Goal: Task Accomplishment & Management: Manage account settings

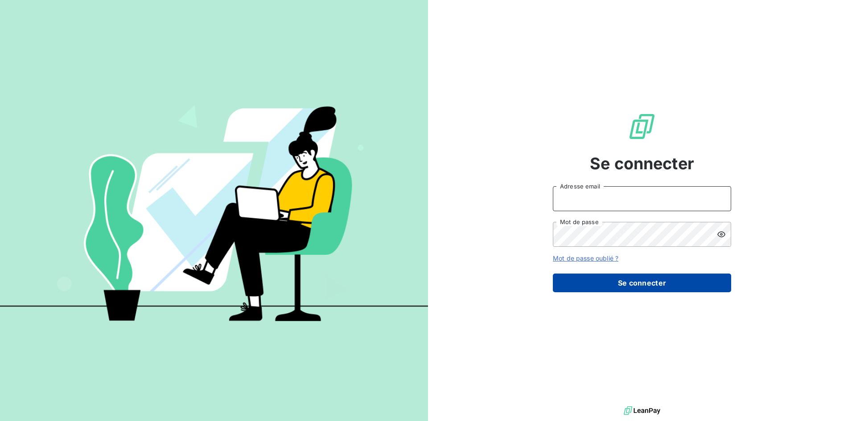
type input "[EMAIL_ADDRESS][DOMAIN_NAME]"
click at [605, 282] on button "Se connecter" at bounding box center [642, 283] width 178 height 19
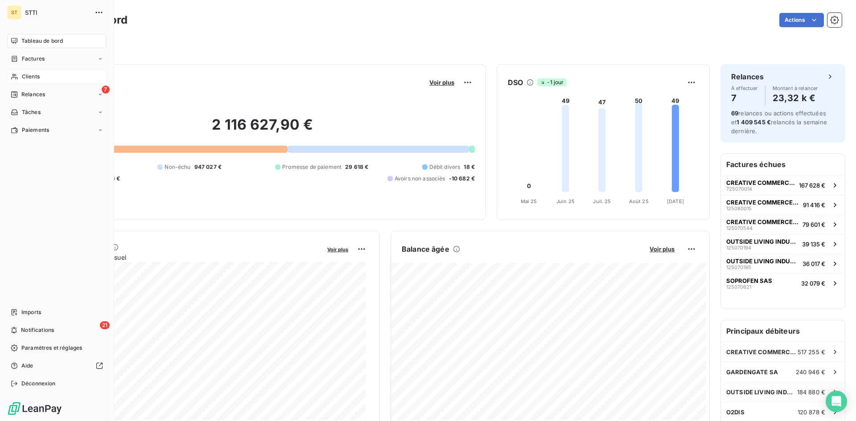
click at [39, 76] on span "Clients" at bounding box center [31, 77] width 18 height 8
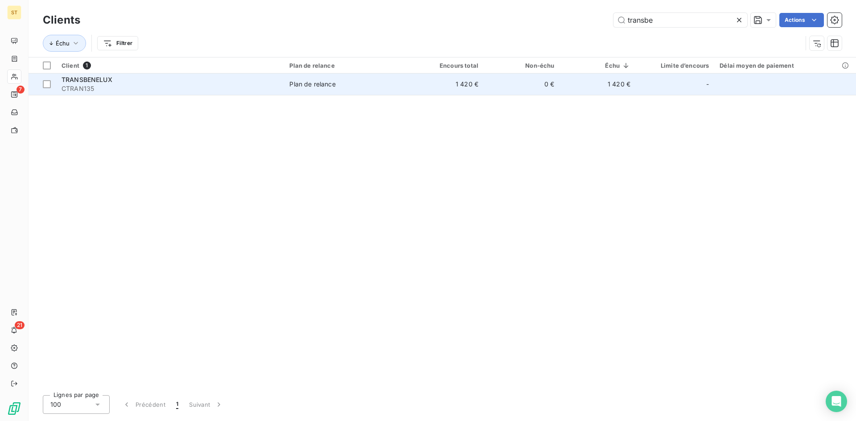
type input "transbe"
click at [113, 79] on div "TRANSBENELUX" at bounding box center [170, 79] width 217 height 9
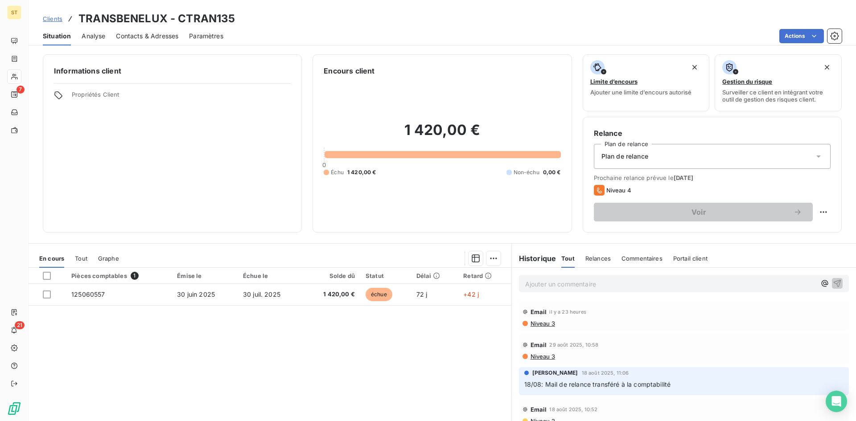
click at [546, 285] on p "Ajouter un commentaire ﻿" at bounding box center [670, 284] width 291 height 11
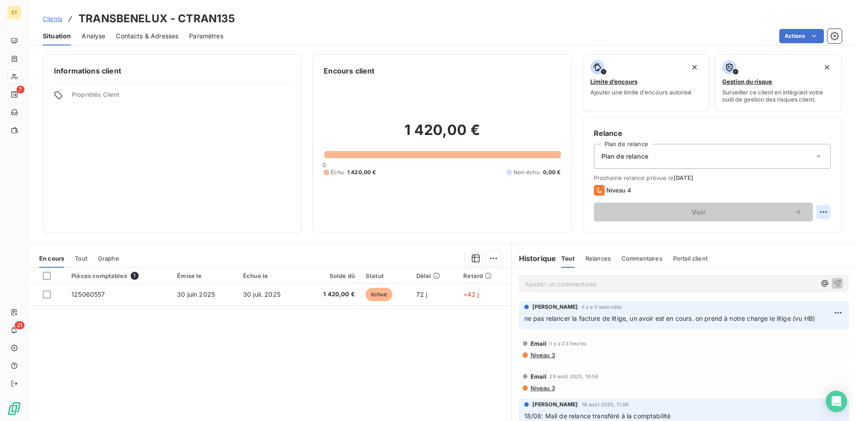
click at [813, 213] on html "ST 7 21 Clients TRANSBENELUX - CTRAN135 Situation Analyse Contacts & Adresses P…" at bounding box center [428, 210] width 856 height 421
click at [753, 236] on div "Replanifier cette action" at bounding box center [780, 232] width 80 height 14
select select "8"
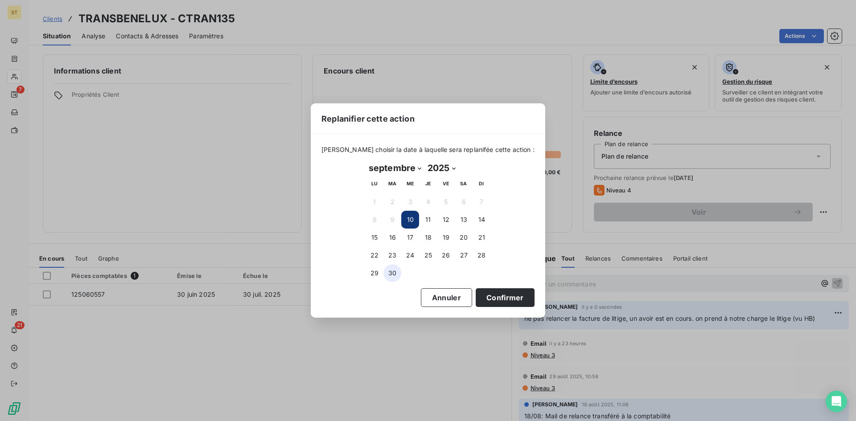
click at [390, 276] on button "30" at bounding box center [392, 273] width 18 height 18
click at [491, 300] on button "Confirmer" at bounding box center [505, 297] width 59 height 19
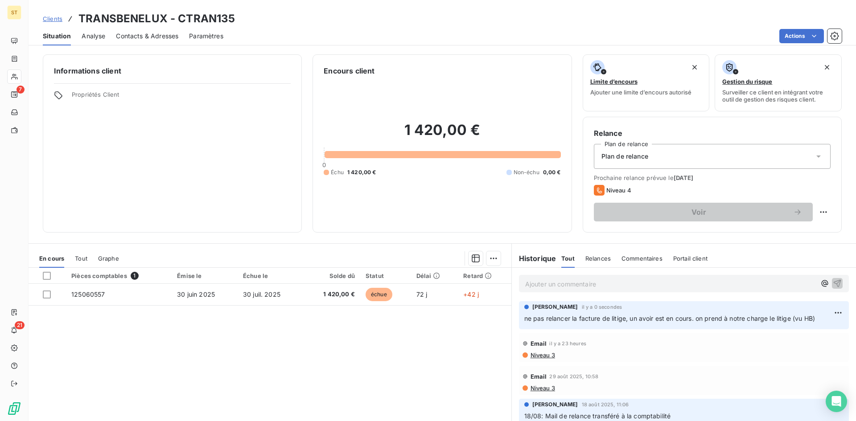
click at [54, 18] on span "Clients" at bounding box center [53, 18] width 20 height 7
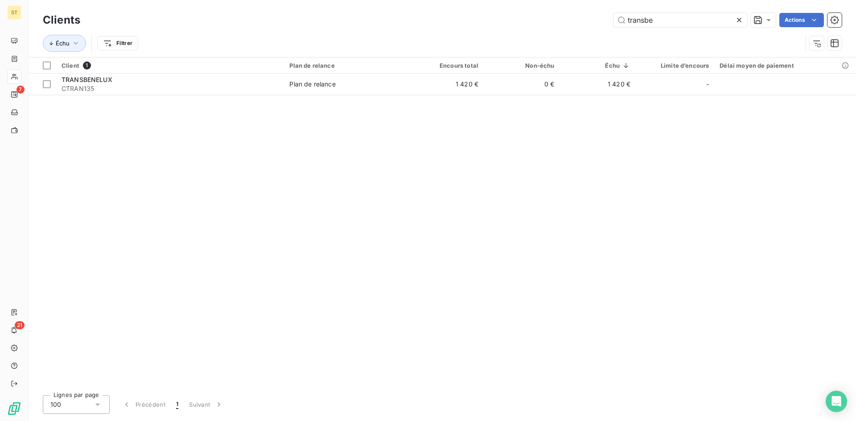
drag, startPoint x: 662, startPoint y: 21, endPoint x: 542, endPoint y: 16, distance: 120.1
click at [543, 16] on div "transbe Actions" at bounding box center [466, 20] width 751 height 14
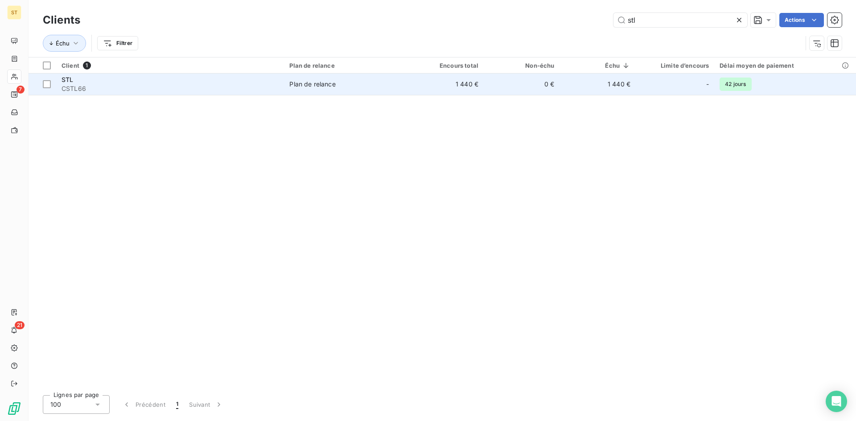
type input "stl"
click at [112, 88] on span "CSTL66" at bounding box center [170, 88] width 217 height 9
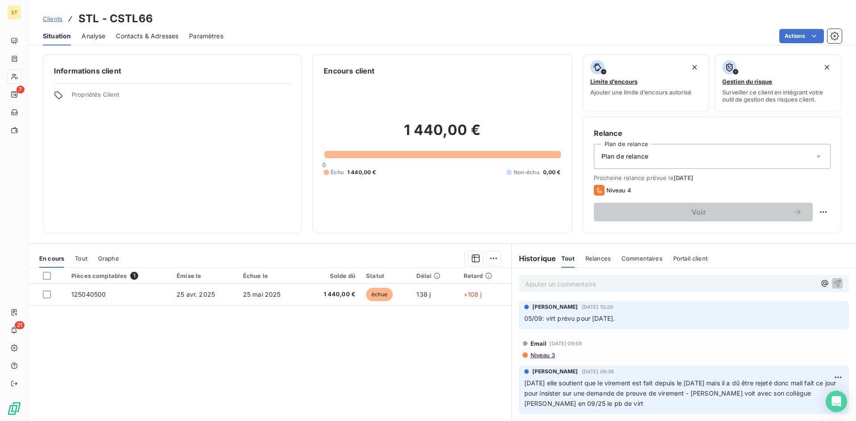
click at [533, 284] on p "Ajouter un commentaire ﻿" at bounding box center [670, 284] width 291 height 11
click at [778, 283] on p "[DATE] Mme Tournemine repointe leurs banques jusqu'à début juin pour voir ou s" at bounding box center [670, 284] width 291 height 10
